Goal: Transaction & Acquisition: Download file/media

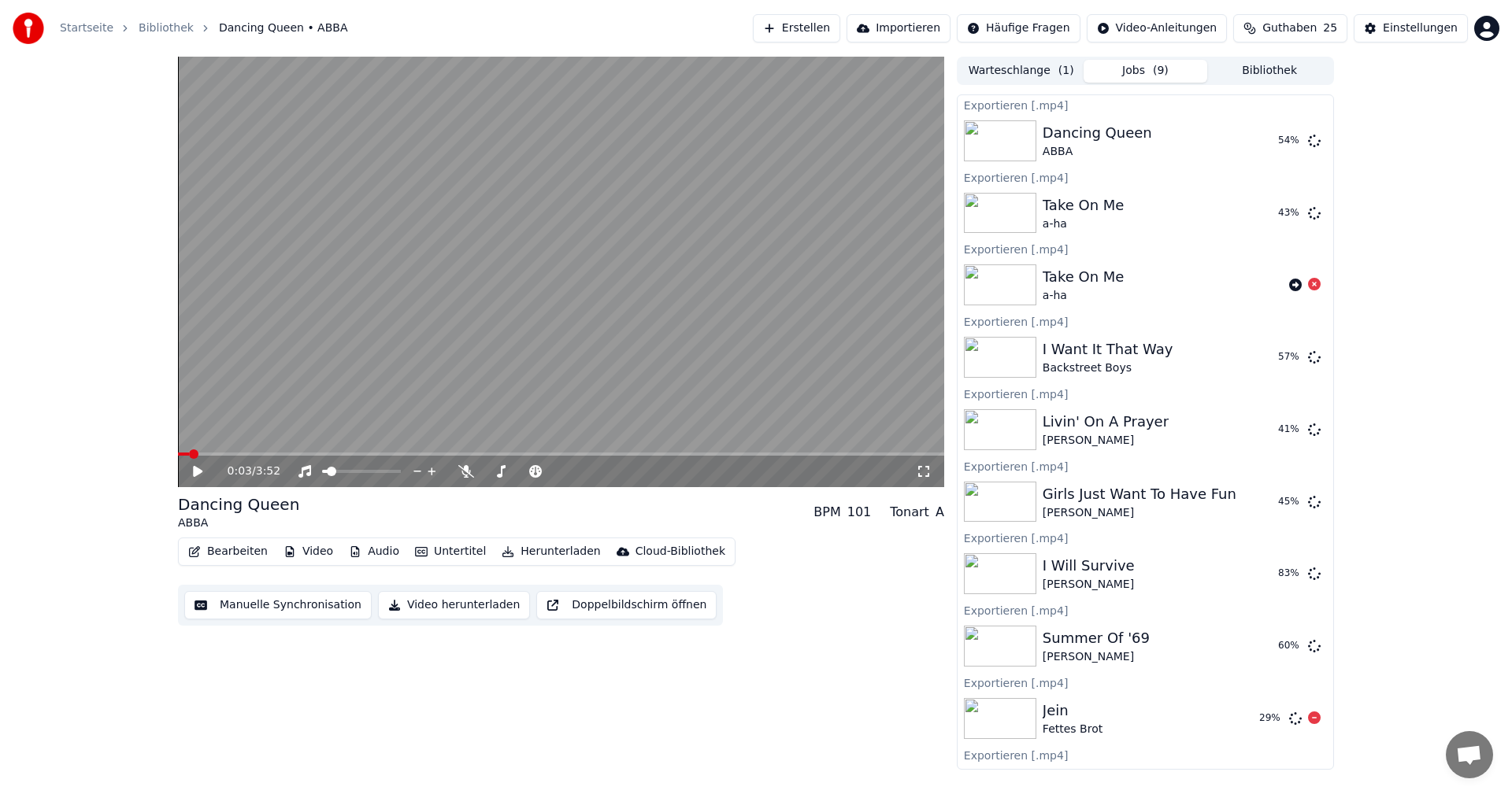
scroll to position [48, 0]
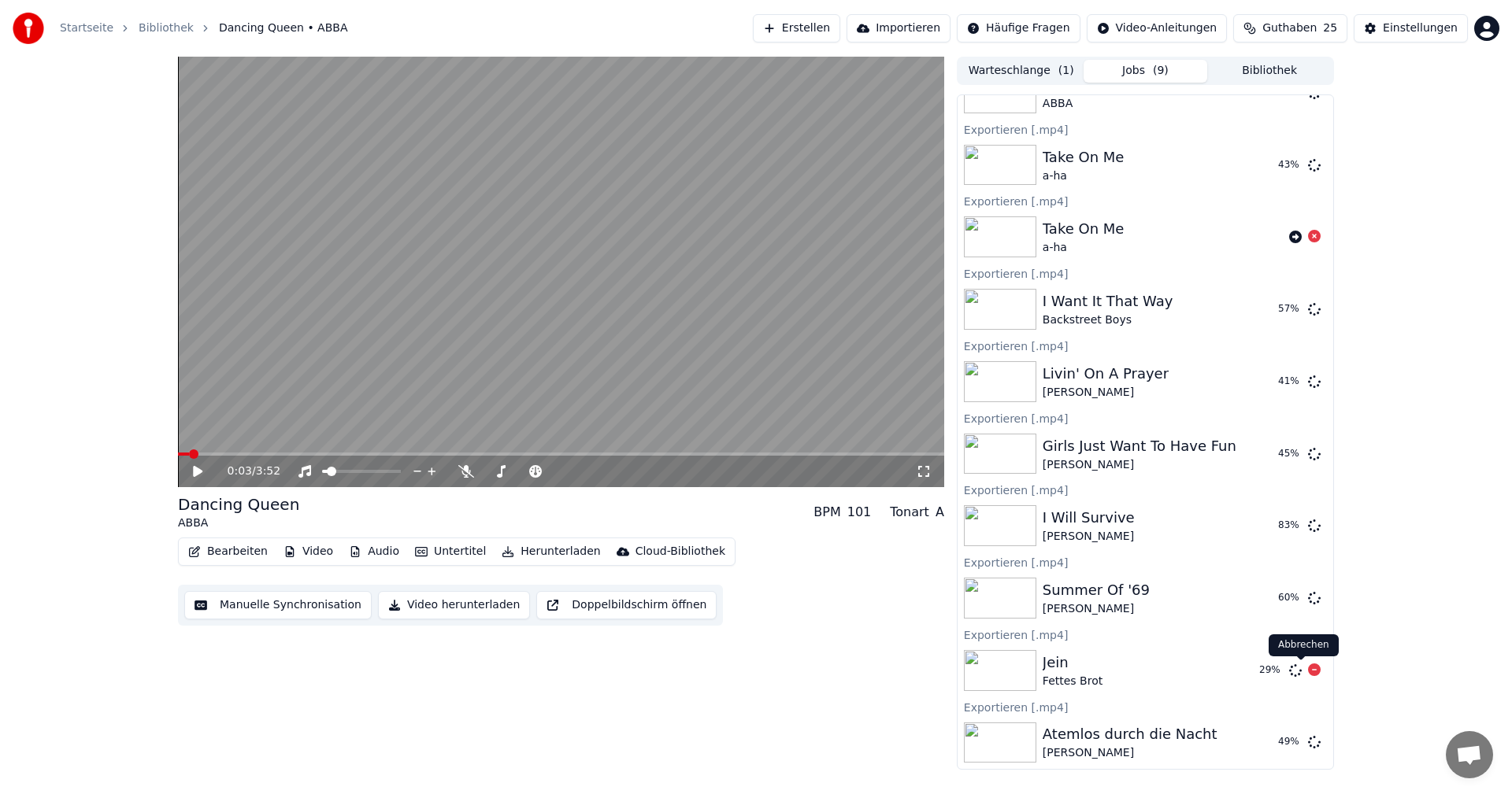
click at [1308, 671] on icon at bounding box center [1314, 670] width 13 height 13
click at [1299, 448] on body "Startseite Bibliothek Dancing Queen • ABBA Erstellen Importieren Häufige Fragen…" at bounding box center [756, 397] width 1512 height 794
click at [1308, 384] on icon at bounding box center [1314, 381] width 13 height 13
click at [1308, 310] on icon at bounding box center [1314, 309] width 13 height 13
drag, startPoint x: 1304, startPoint y: 164, endPoint x: 1403, endPoint y: 233, distance: 120.7
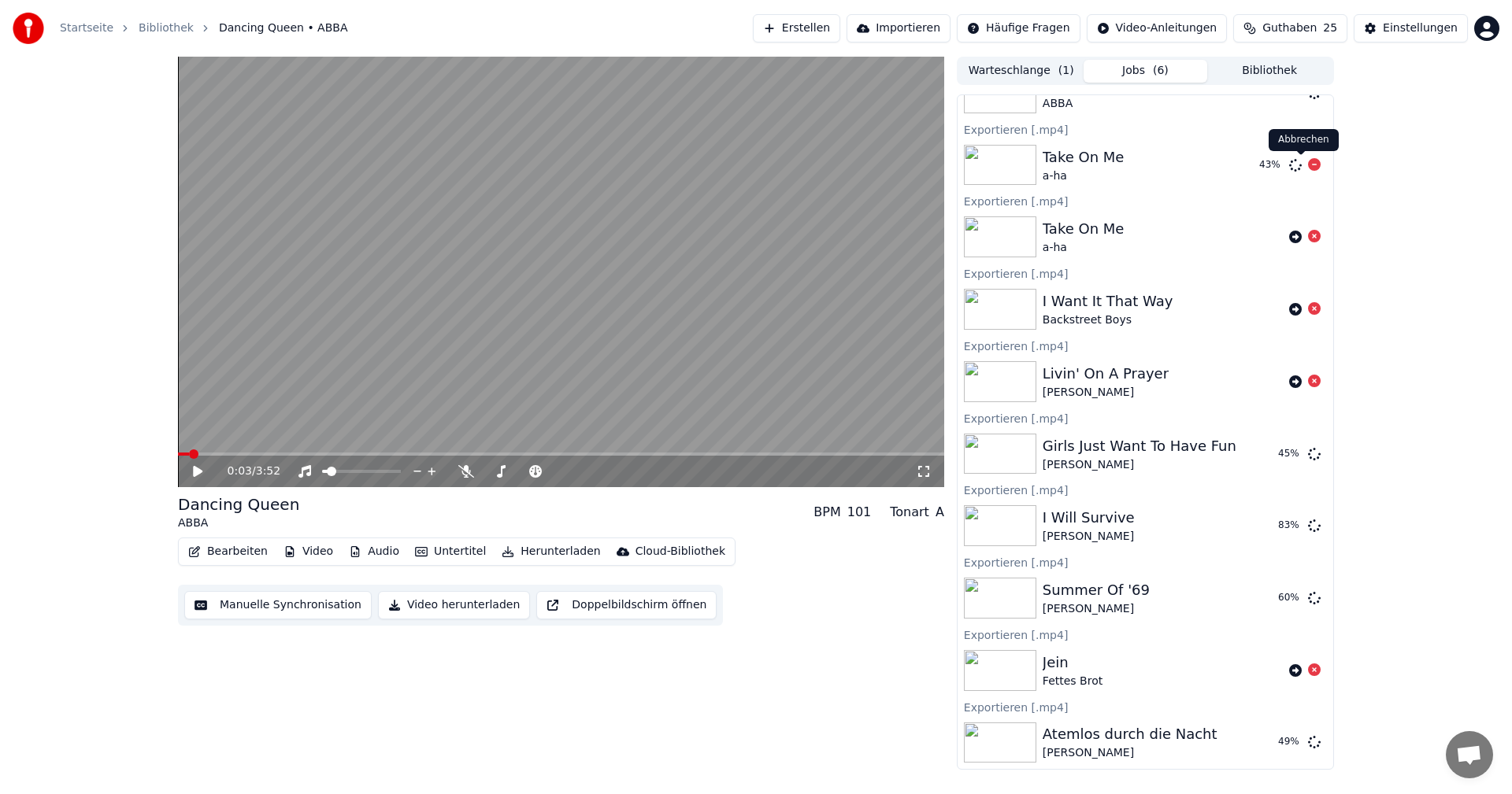
click at [1308, 164] on icon at bounding box center [1314, 164] width 13 height 13
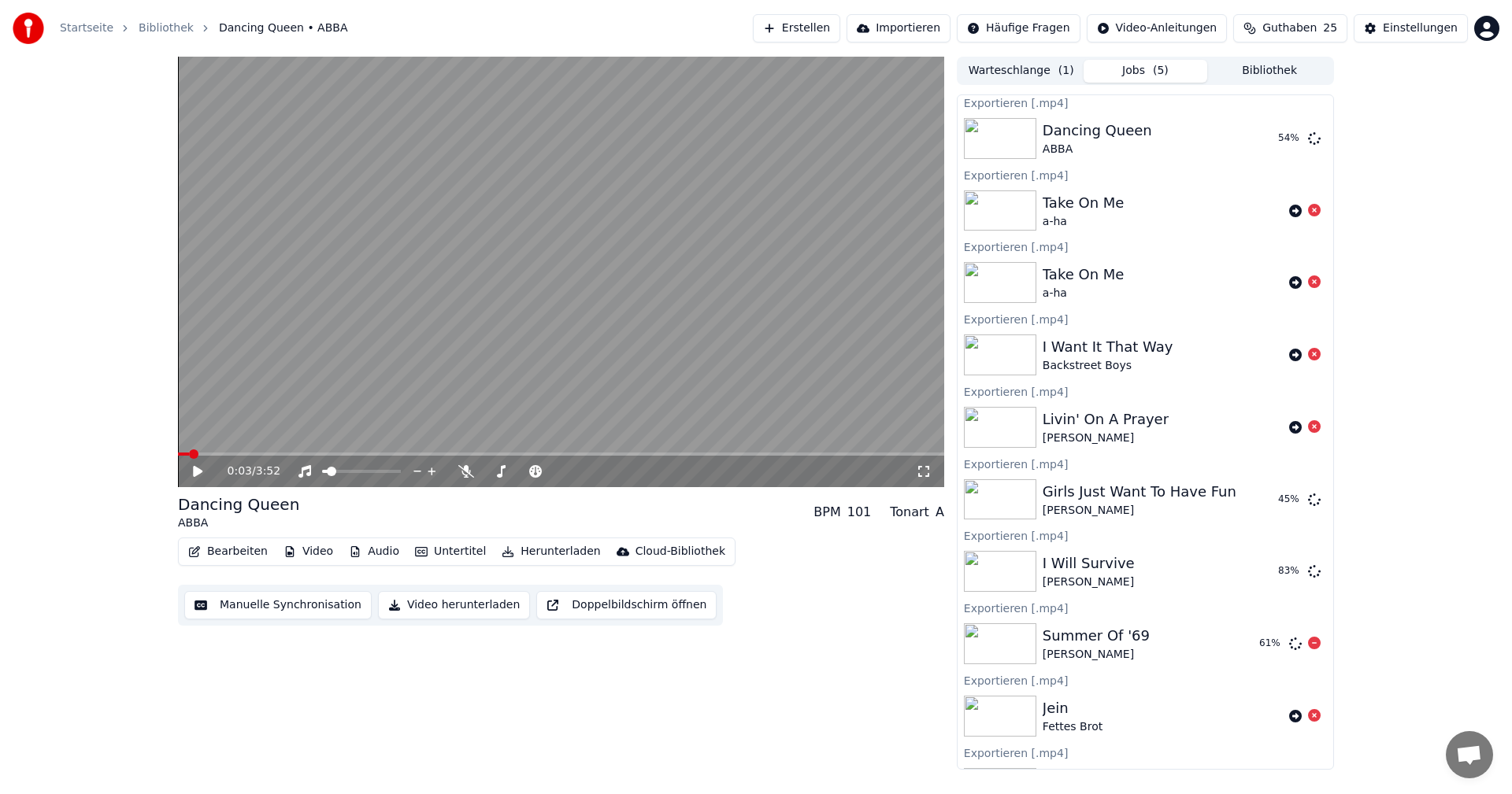
scroll to position [0, 0]
click at [1308, 502] on icon at bounding box center [1314, 502] width 13 height 13
click at [1149, 74] on button "Jobs ( 4 )" at bounding box center [1145, 71] width 124 height 23
click at [1276, 73] on button "Bibliothek" at bounding box center [1268, 71] width 124 height 23
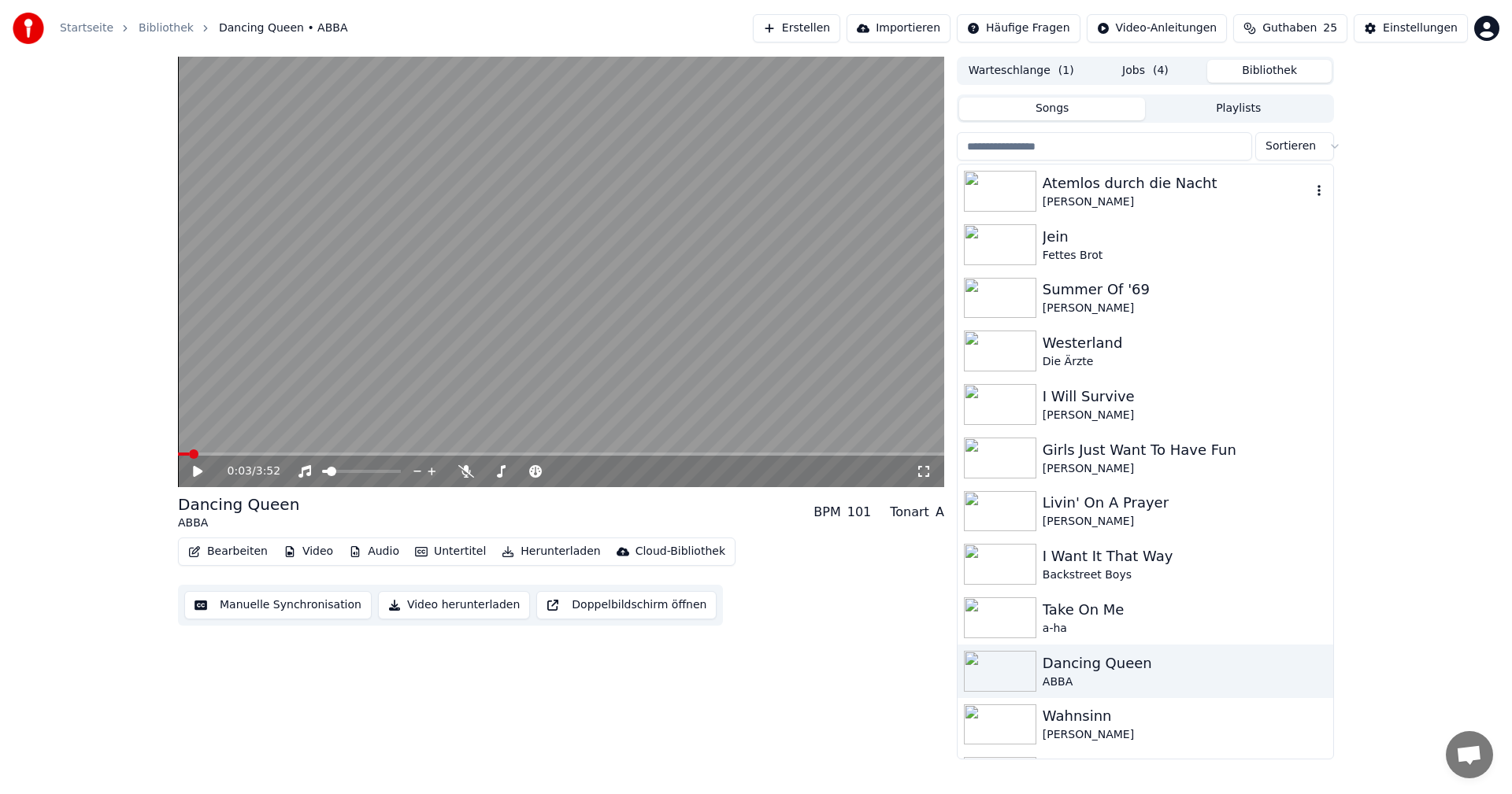
click at [1079, 195] on div "[PERSON_NAME]" at bounding box center [1177, 202] width 268 height 16
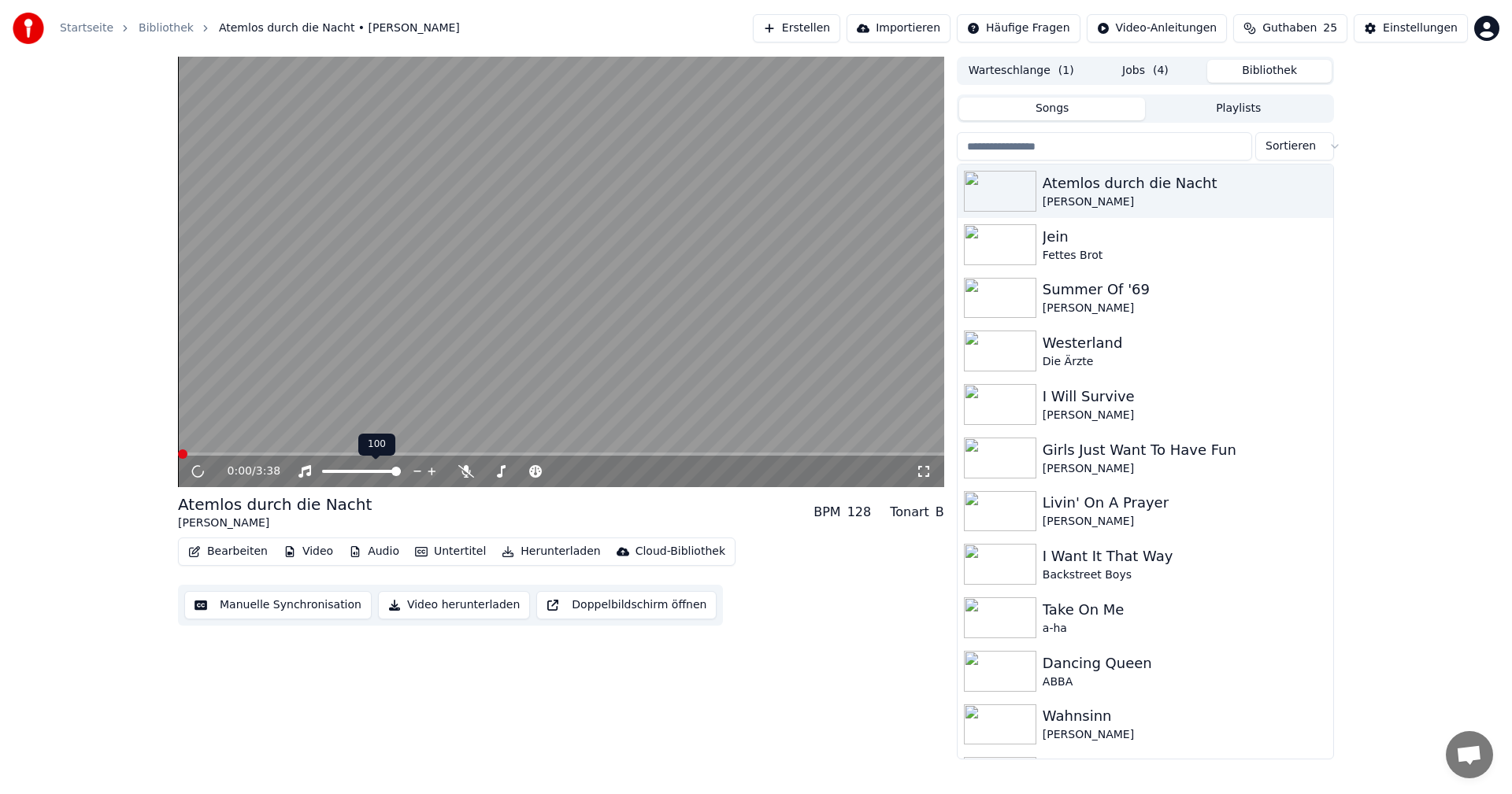
click at [401, 471] on span at bounding box center [396, 471] width 9 height 9
click at [1480, 25] on html "Startseite Bibliothek Atemlos durch die Nacht • [PERSON_NAME] Erstellen Importi…" at bounding box center [756, 397] width 1512 height 794
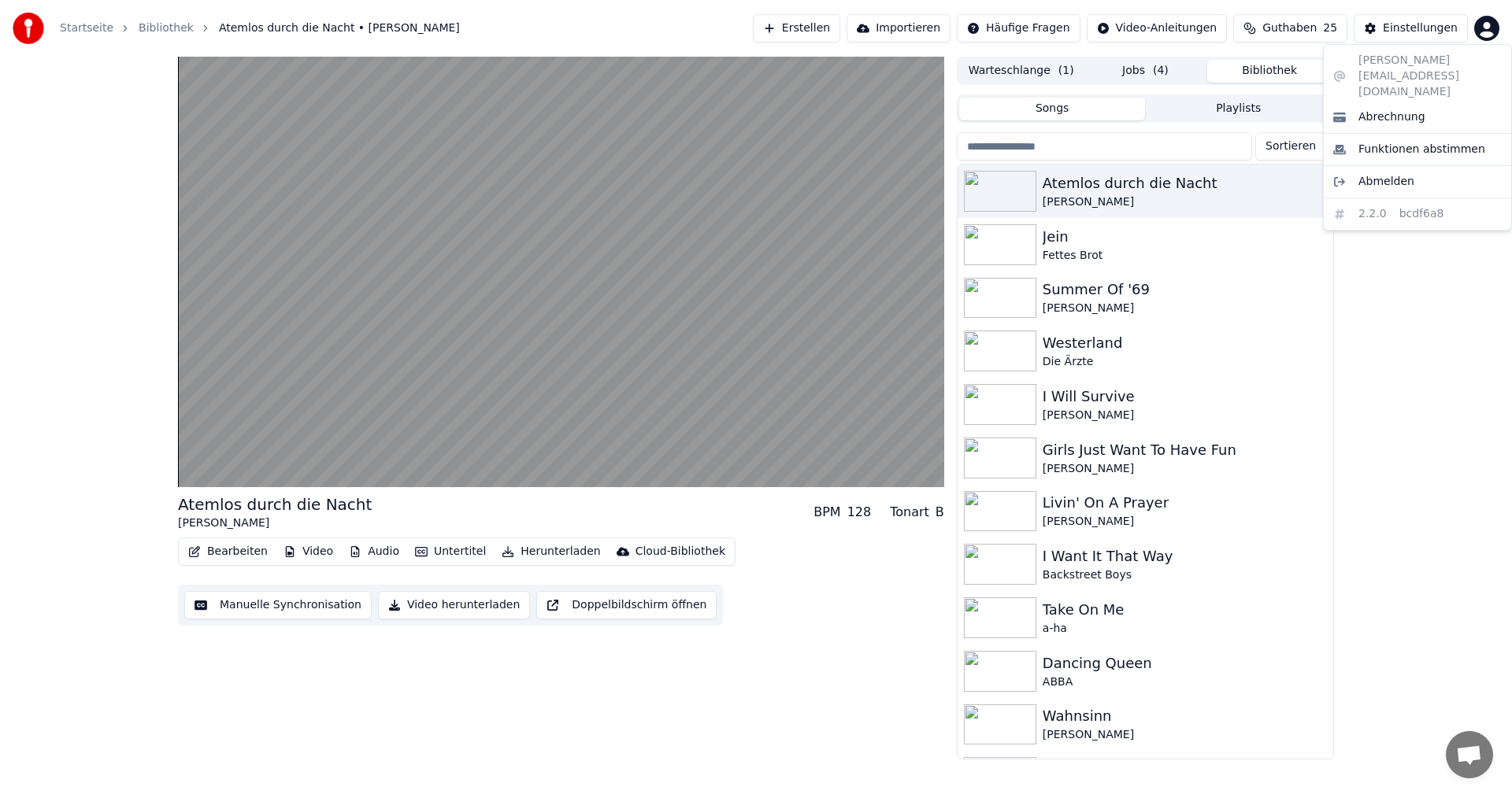
click at [661, 414] on html "Startseite Bibliothek Atemlos durch die Nacht • [PERSON_NAME] Erstellen Importi…" at bounding box center [756, 397] width 1512 height 794
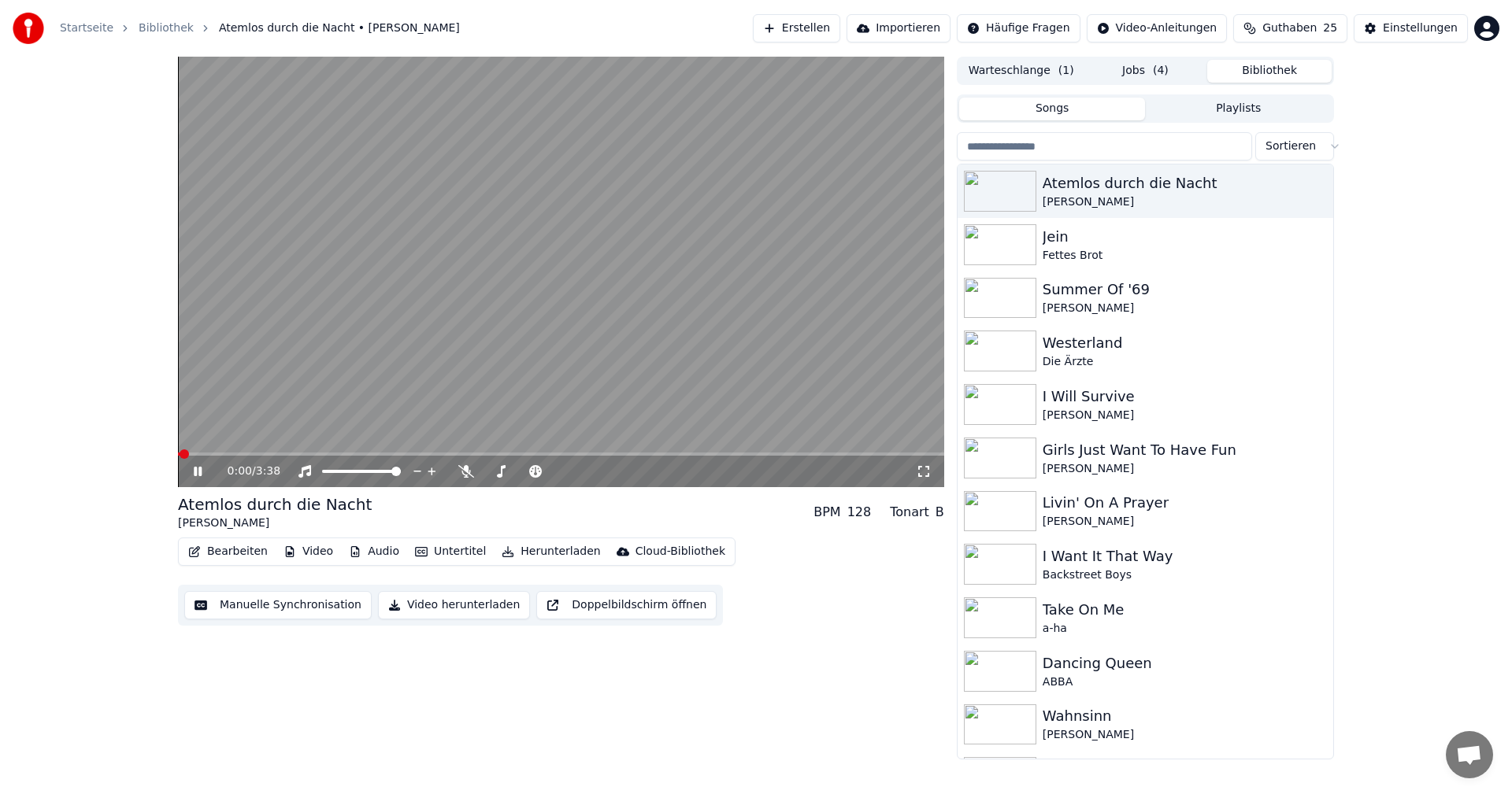
click at [743, 380] on video at bounding box center [561, 272] width 766 height 431
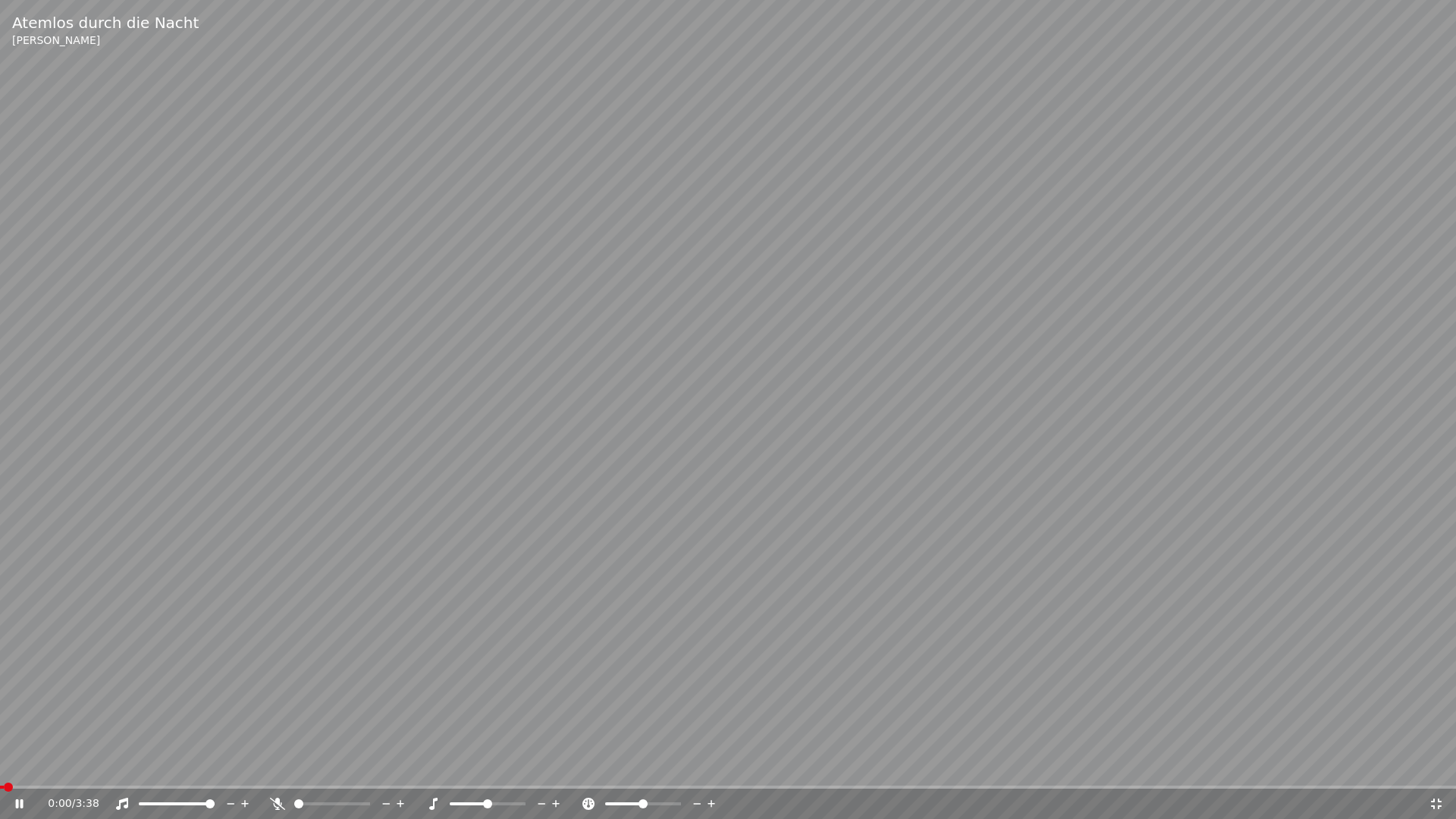
click at [404, 563] on video at bounding box center [728, 409] width 1456 height 819
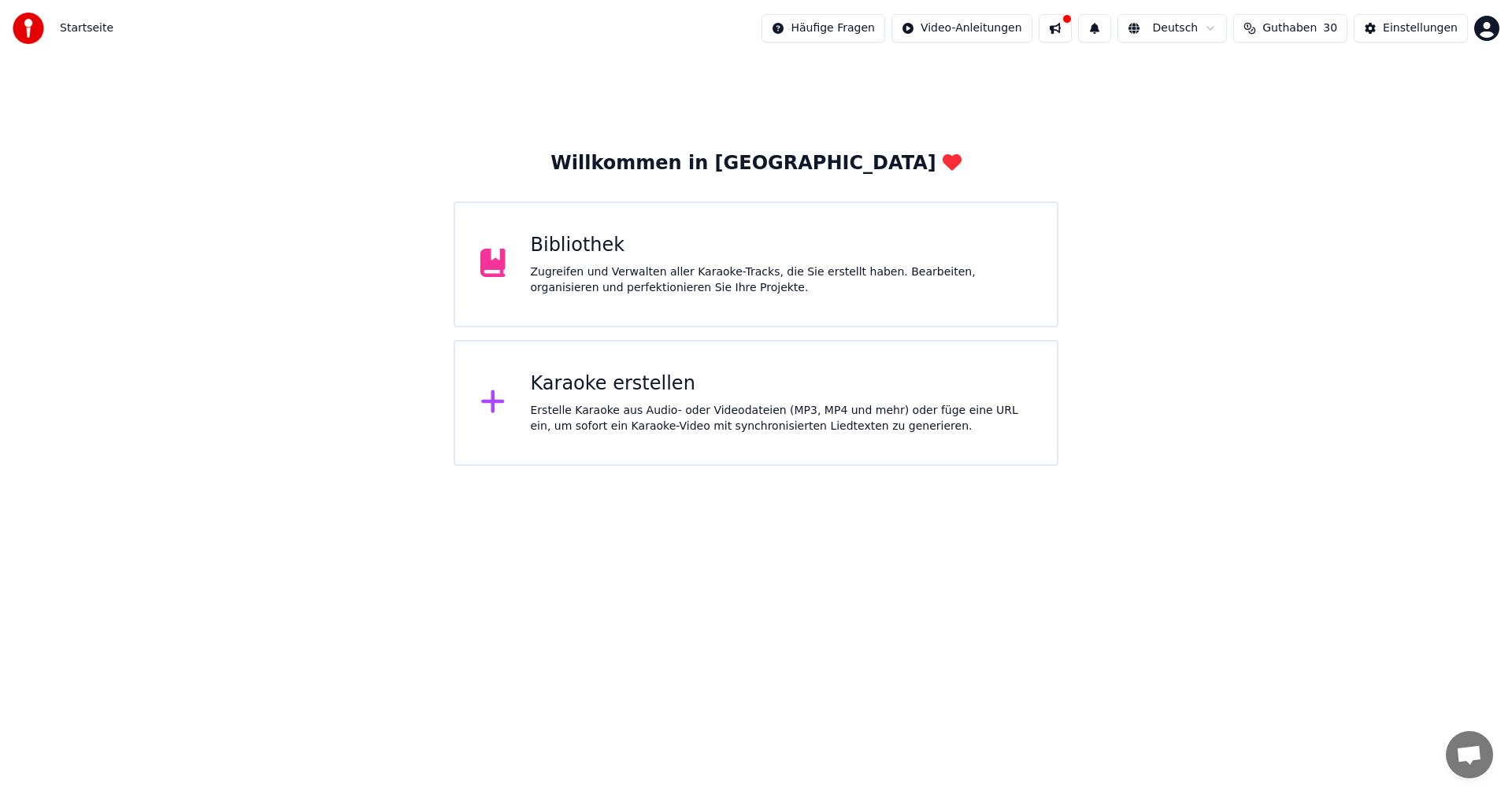
click at [657, 268] on div "Zugreifen und Verwalten aller Karaoke-Tracks, die Sie erstellt haben. Bearbeite…" at bounding box center [781, 280] width 502 height 31
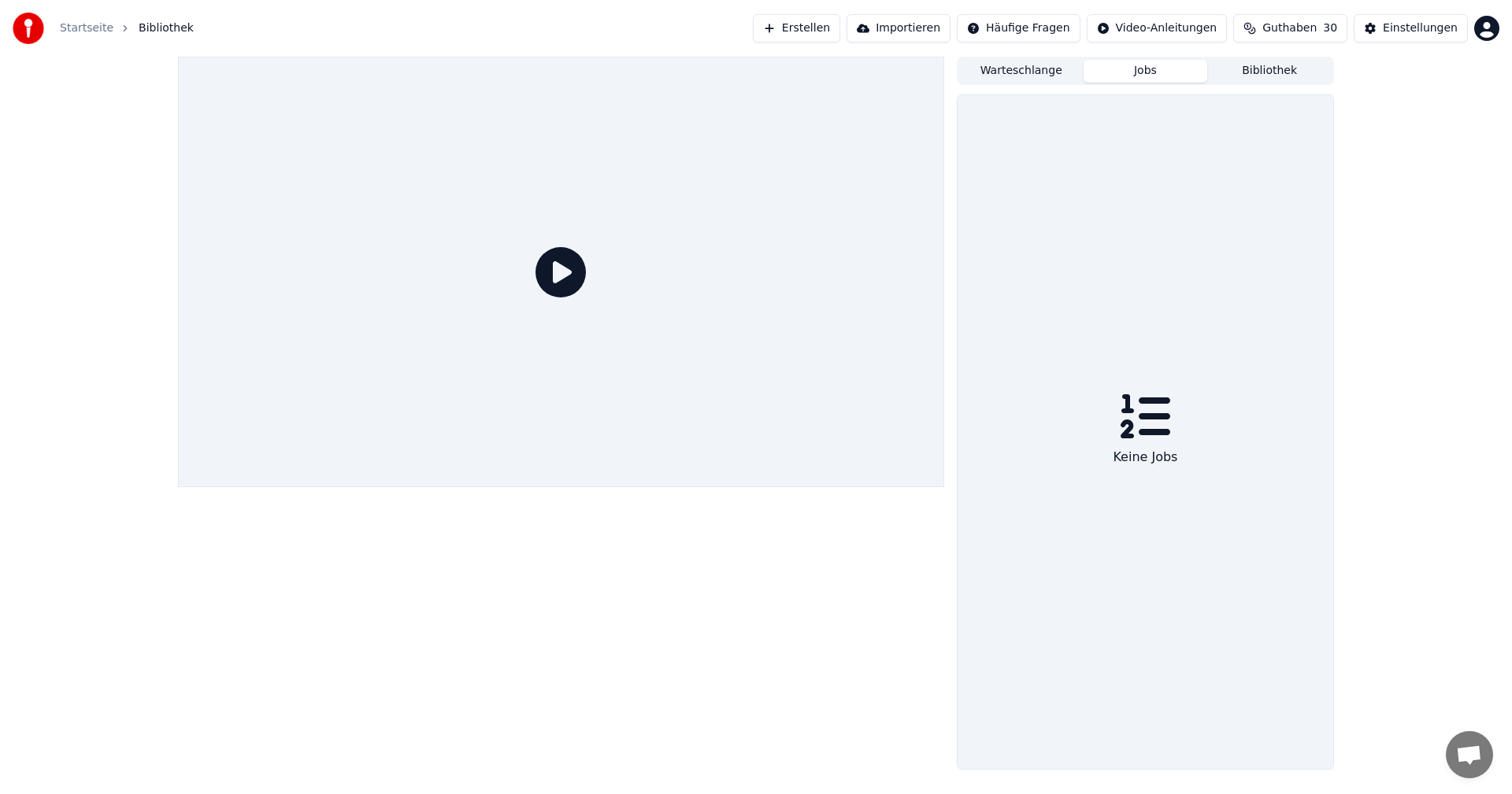
click at [1128, 68] on button "Jobs" at bounding box center [1145, 71] width 124 height 23
click at [1011, 74] on button "Warteschlange" at bounding box center [1020, 71] width 124 height 23
click at [1285, 74] on button "Bibliothek" at bounding box center [1268, 71] width 124 height 23
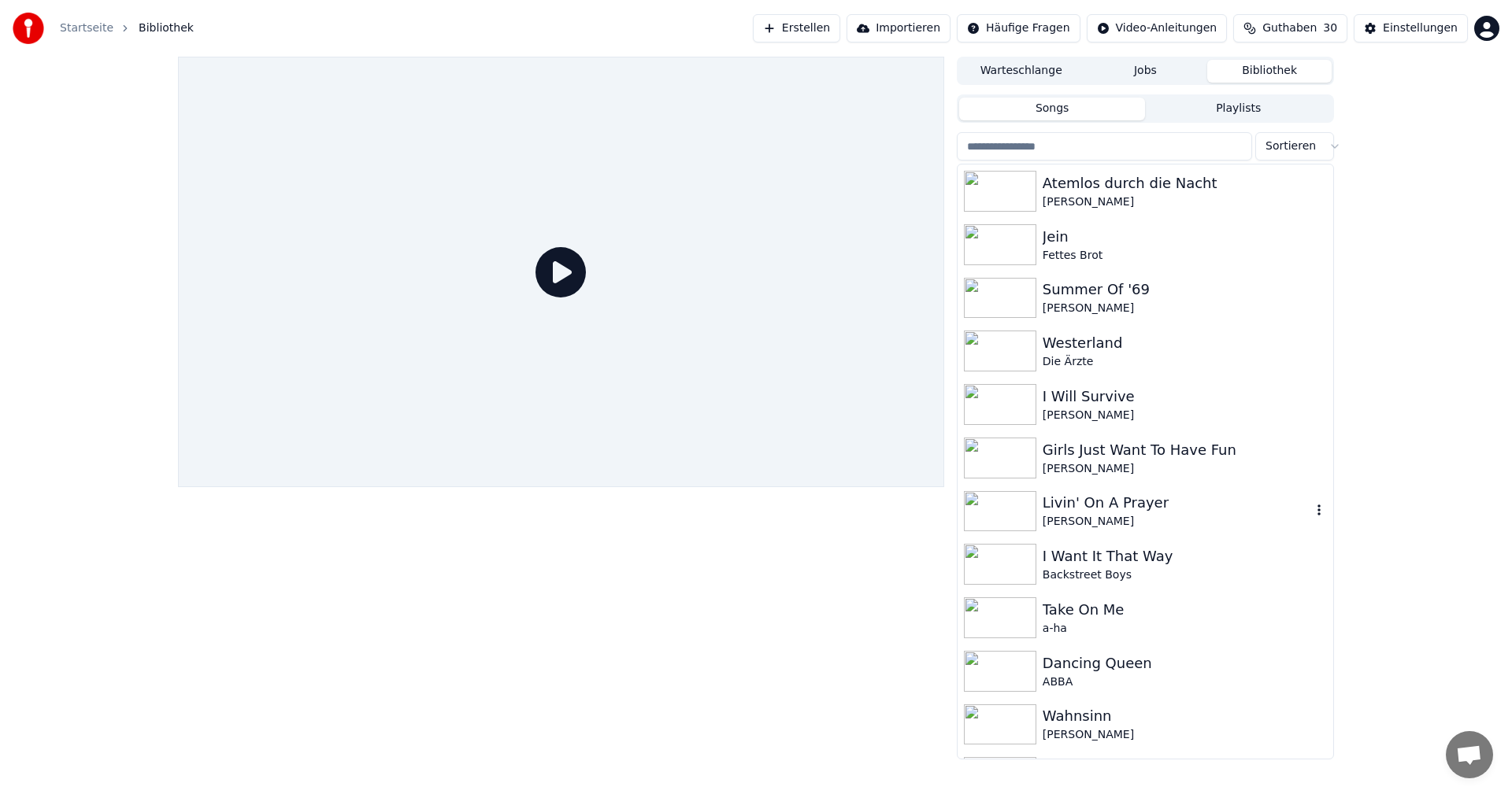
click at [1063, 512] on div "Livin' On A Prayer" at bounding box center [1177, 503] width 268 height 22
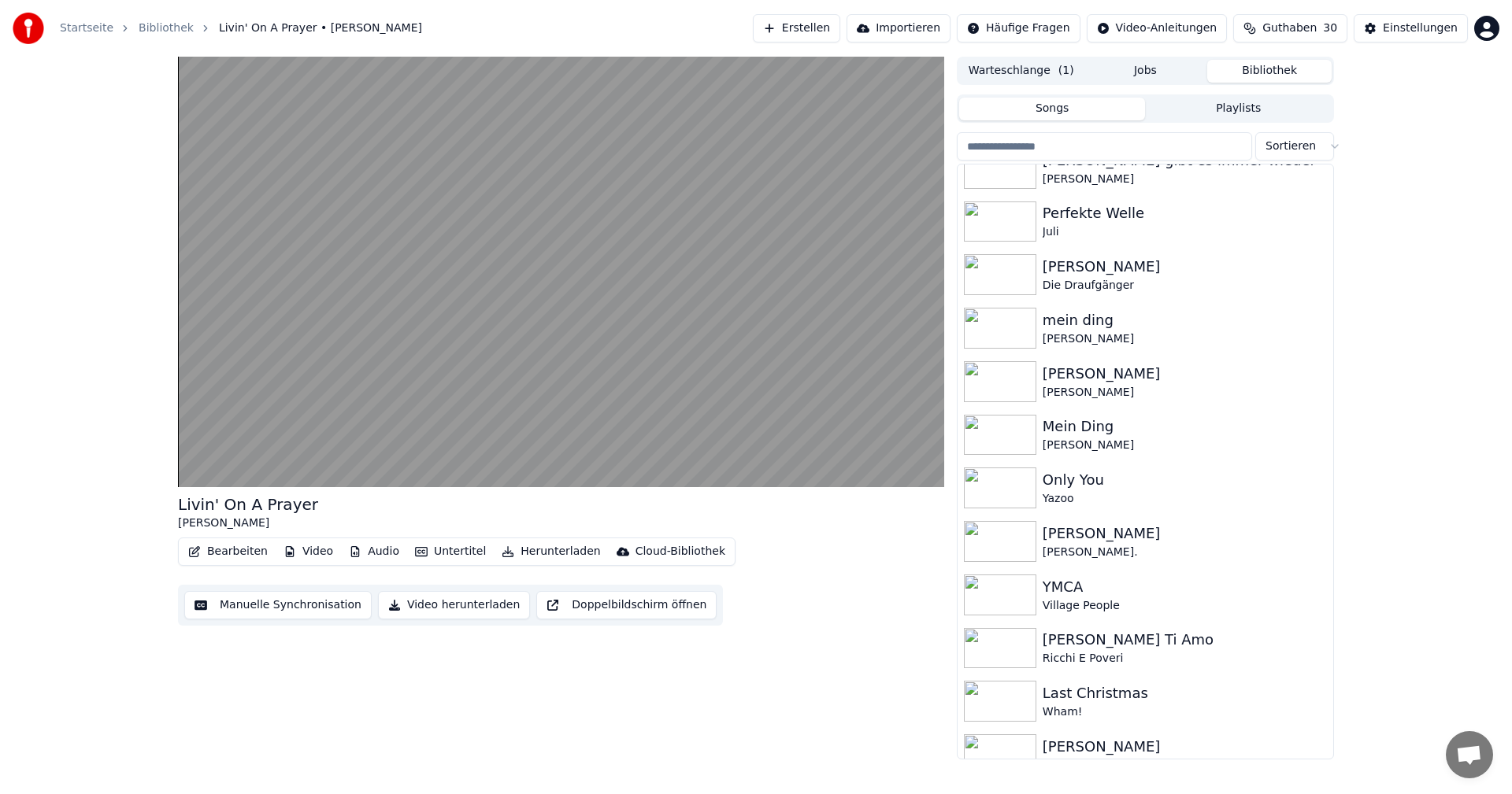
scroll to position [1298, 0]
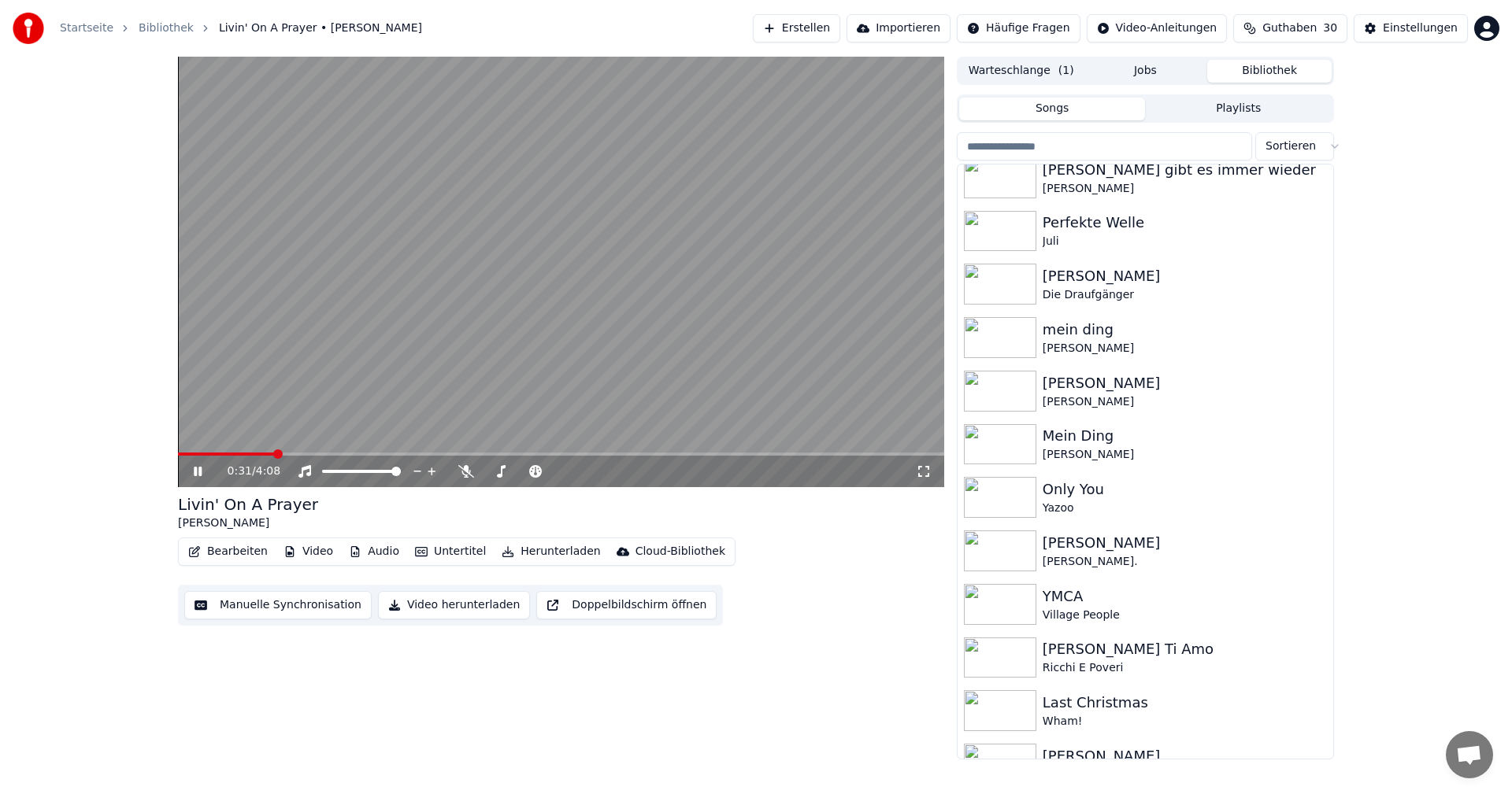
click at [202, 469] on icon at bounding box center [209, 471] width 37 height 13
click at [201, 473] on icon at bounding box center [209, 471] width 37 height 13
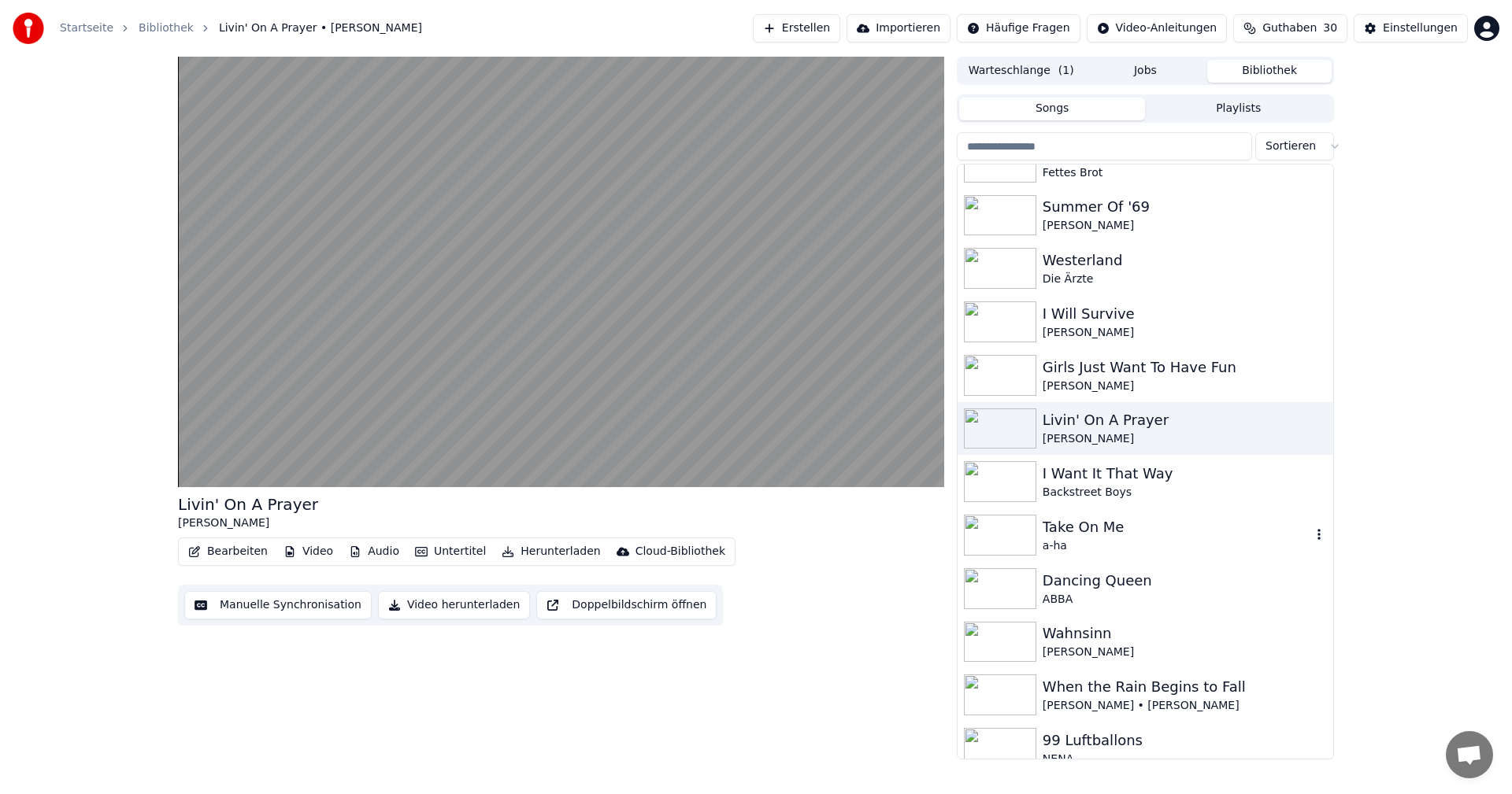
scroll to position [0, 0]
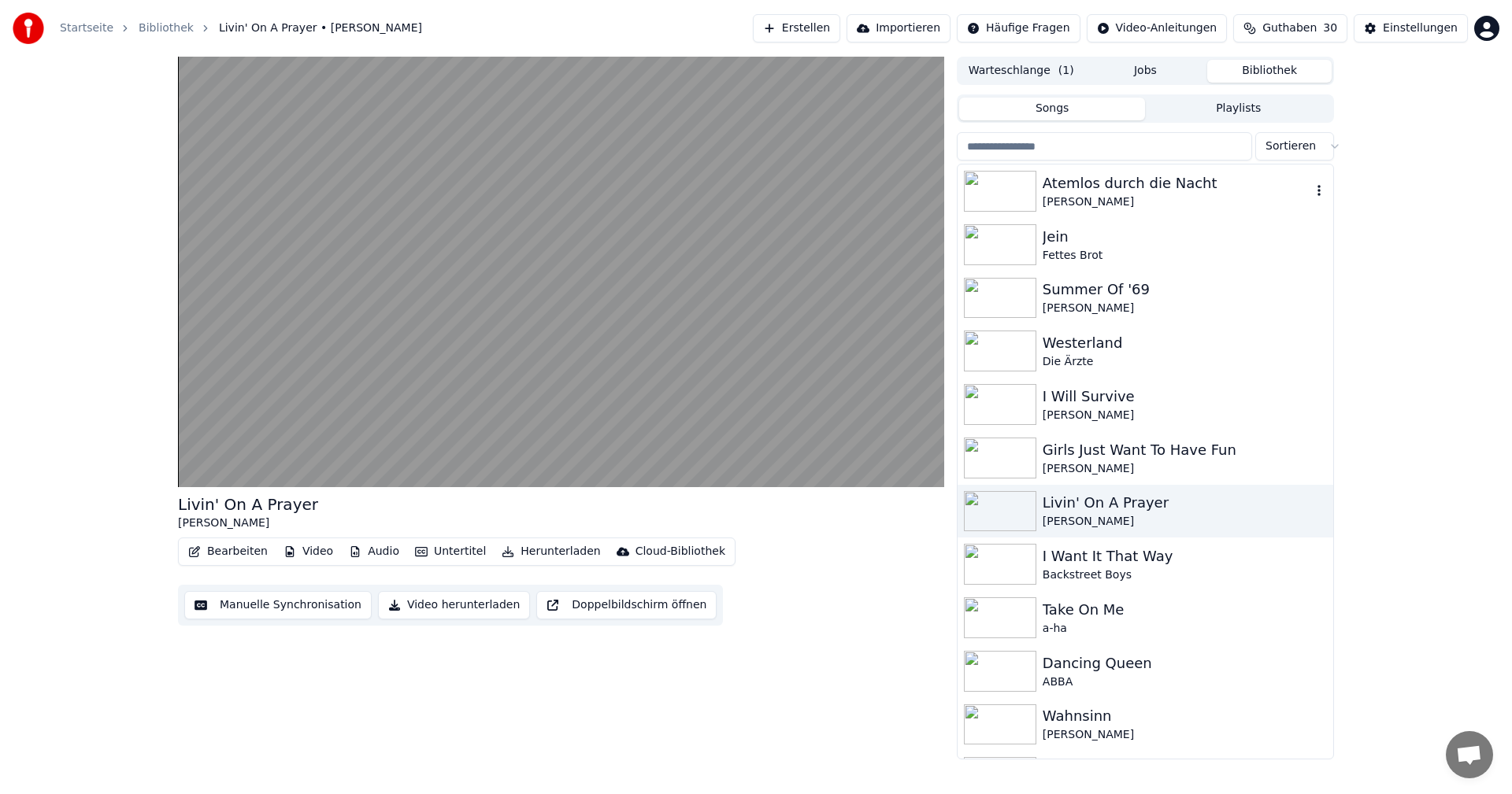
click at [1311, 186] on icon "button" at bounding box center [1318, 190] width 16 height 13
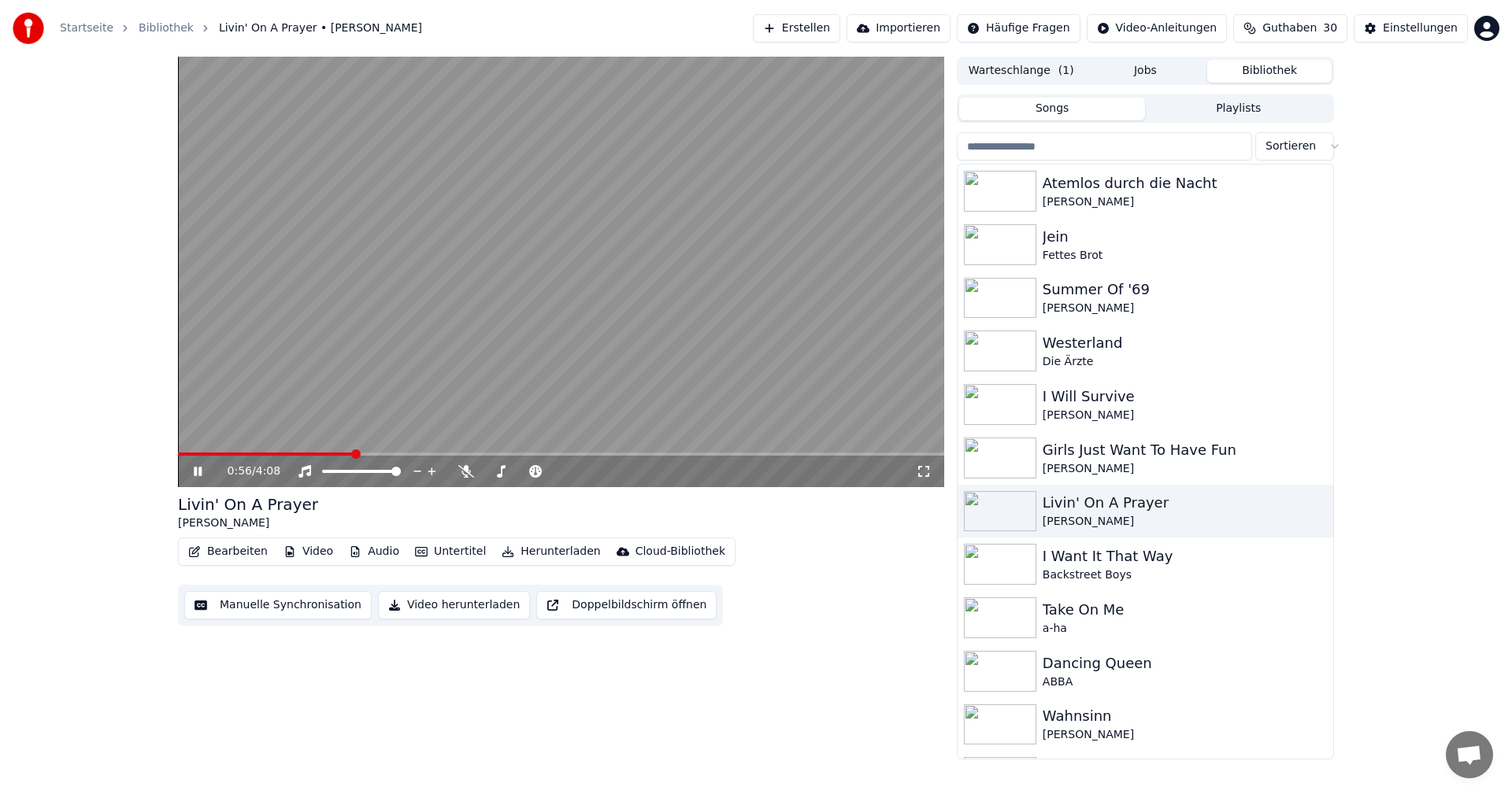
click at [440, 607] on button "Video herunterladen" at bounding box center [453, 605] width 152 height 28
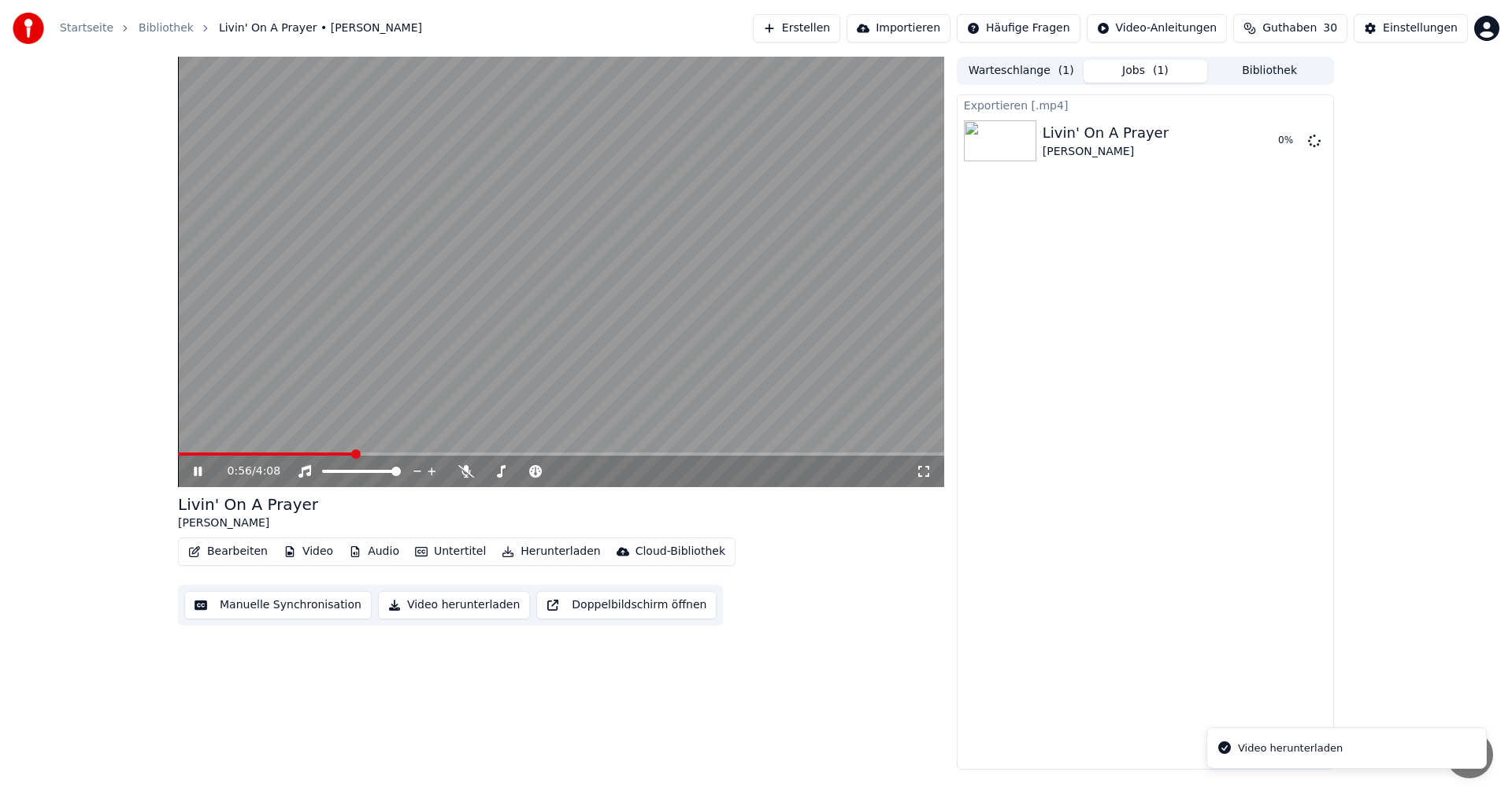
click at [201, 466] on icon at bounding box center [209, 471] width 37 height 13
